Goal: Use online tool/utility

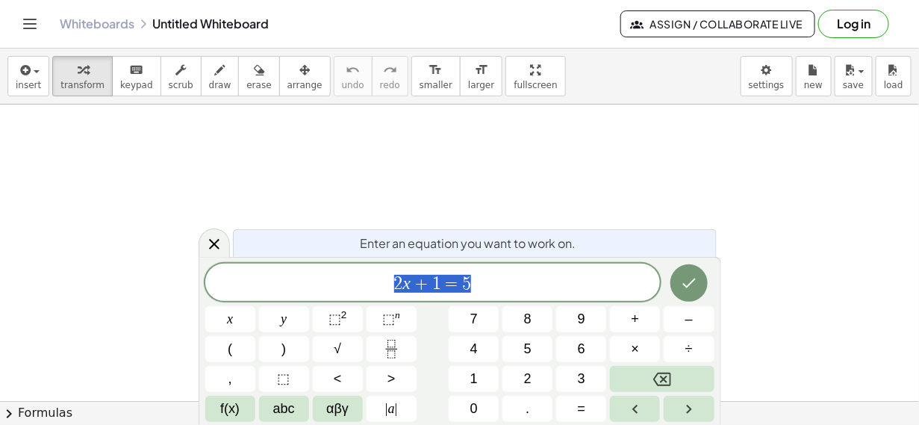
click at [217, 247] on icon at bounding box center [214, 244] width 10 height 10
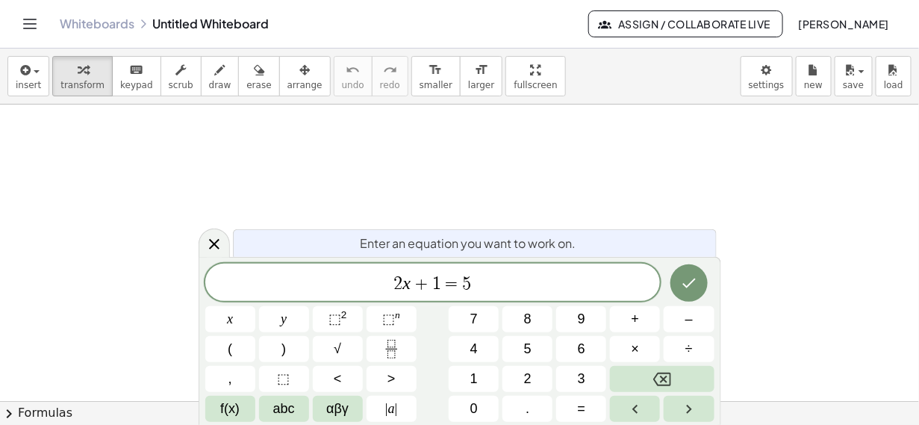
click at [210, 245] on icon at bounding box center [214, 244] width 18 height 18
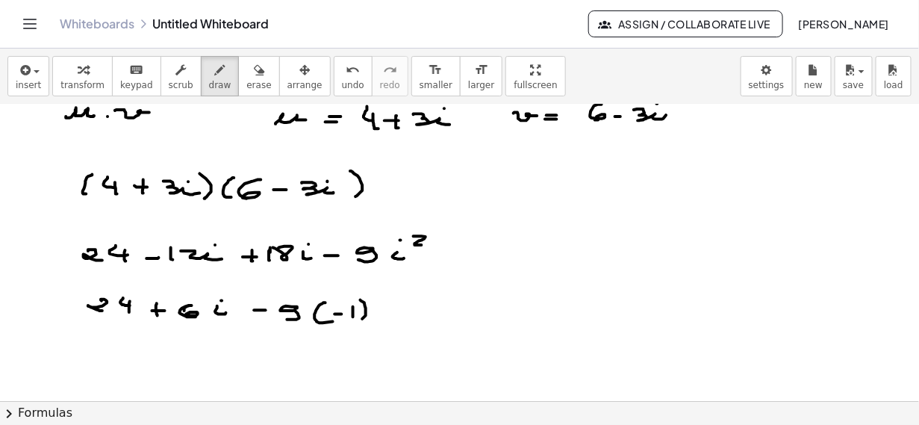
scroll to position [668, 0]
